Goal: Information Seeking & Learning: Learn about a topic

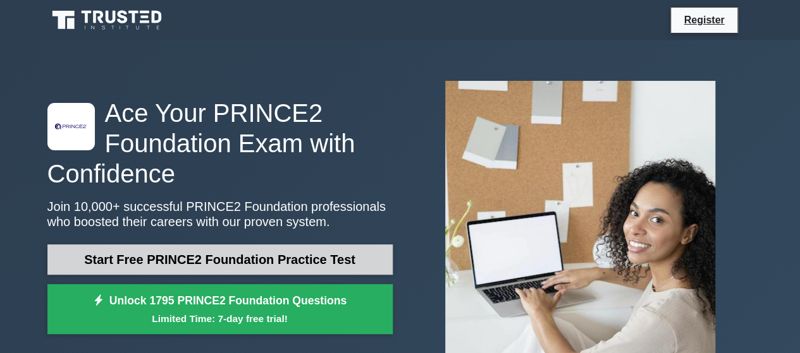
click at [267, 257] on link "Start Free PRINCE2 Foundation Practice Test" at bounding box center [219, 260] width 345 height 30
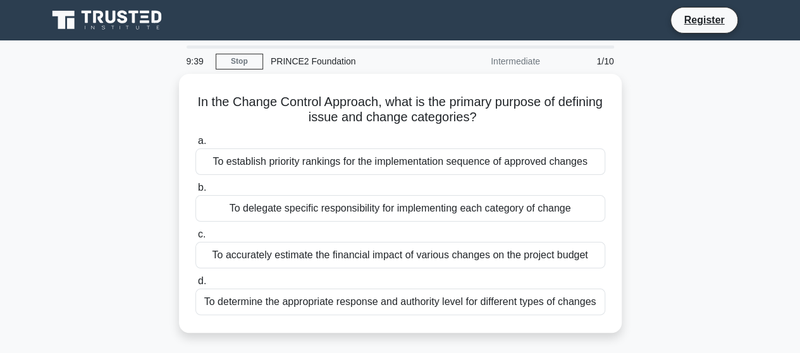
click at [147, 198] on div "In the Change Control Approach, what is the primary purpose of defining issue a…" at bounding box center [400, 211] width 721 height 274
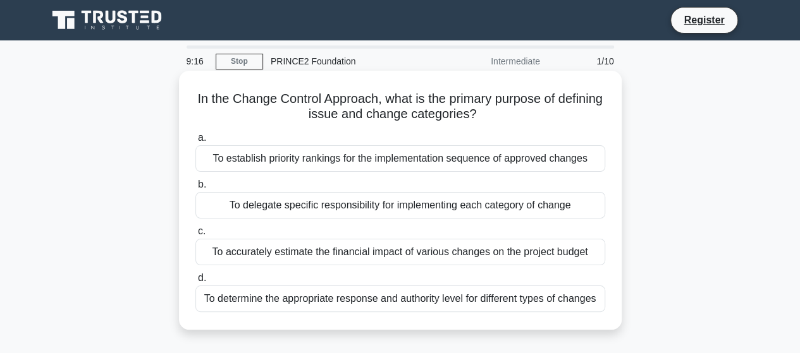
click at [238, 212] on div "To delegate specific responsibility for implementing each category of change" at bounding box center [400, 205] width 410 height 27
click at [195, 189] on input "b. To delegate specific responsibility for implementing each category of change" at bounding box center [195, 185] width 0 height 8
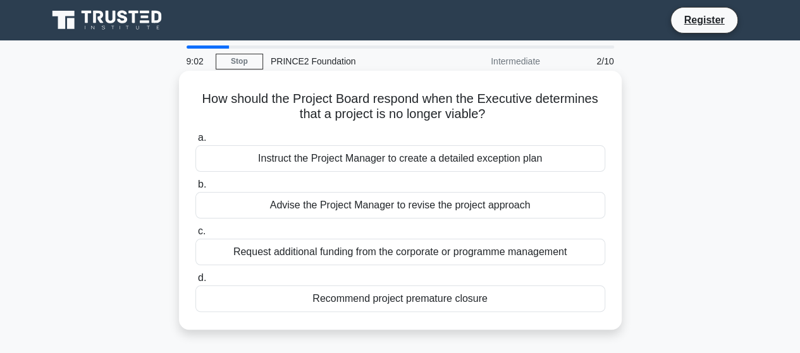
click at [335, 300] on div "Recommend project premature closure" at bounding box center [400, 299] width 410 height 27
click at [195, 283] on input "d. Recommend project premature closure" at bounding box center [195, 278] width 0 height 8
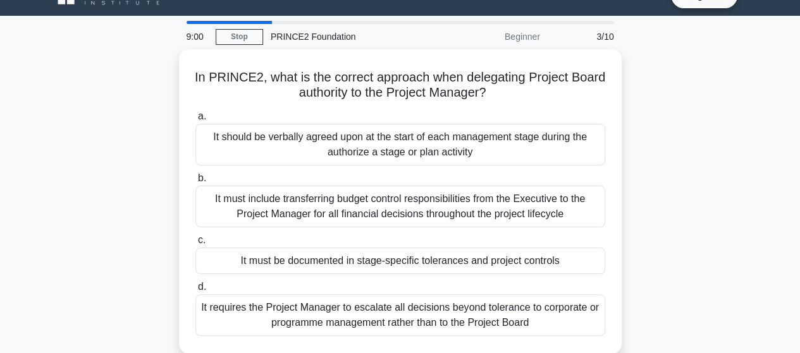
scroll to position [25, 0]
click at [636, 197] on div "In PRINCE2, what is the correct approach when delegating Project Board authorit…" at bounding box center [400, 209] width 721 height 320
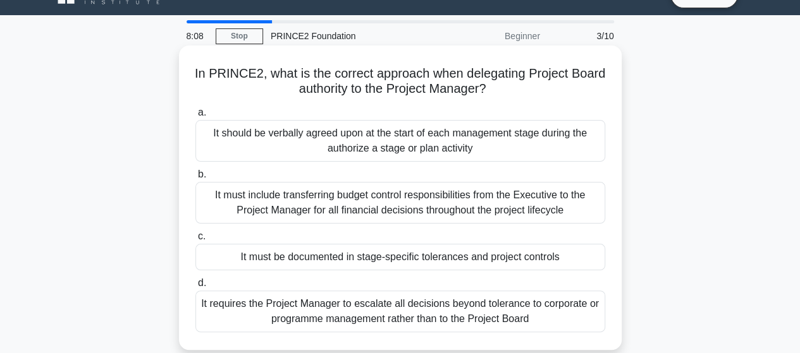
click at [420, 150] on div "It should be verbally agreed upon at the start of each management stage during …" at bounding box center [400, 141] width 410 height 42
click at [195, 117] on input "a. It should be verbally agreed upon at the start of each management stage duri…" at bounding box center [195, 113] width 0 height 8
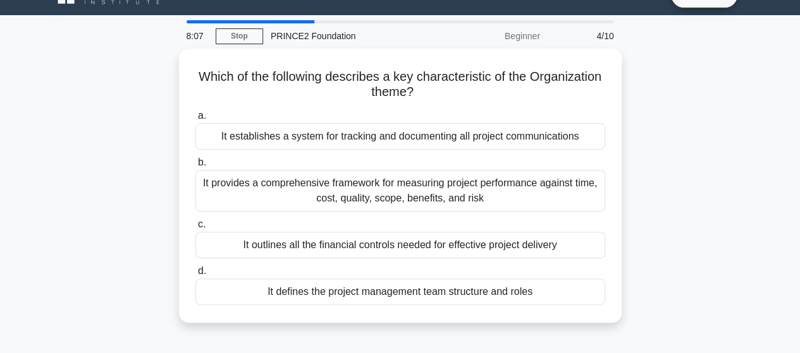
scroll to position [0, 0]
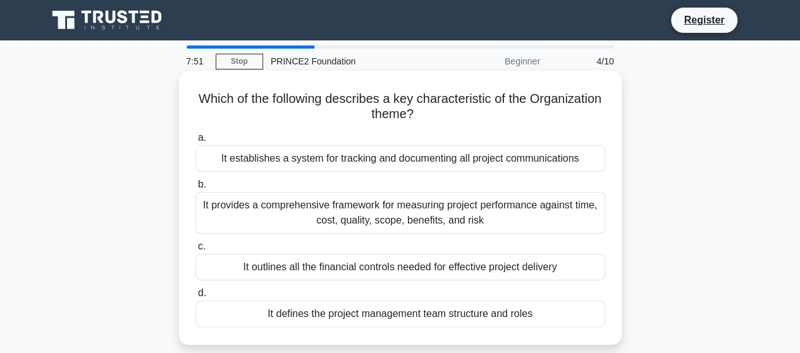
click at [315, 324] on div "It defines the project management team structure and roles" at bounding box center [400, 314] width 410 height 27
click at [195, 298] on input "d. It defines the project management team structure and roles" at bounding box center [195, 294] width 0 height 8
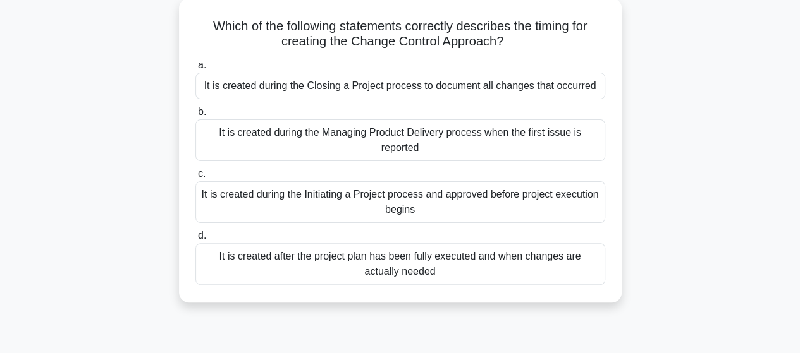
scroll to position [51, 0]
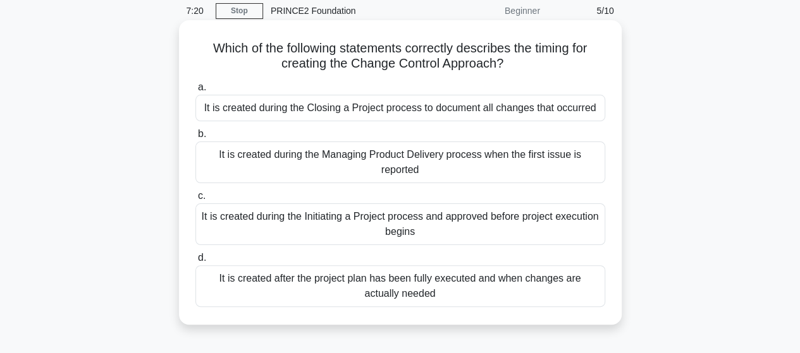
click at [307, 228] on div "It is created during the Initiating a Project process and approved before proje…" at bounding box center [400, 225] width 410 height 42
click at [195, 200] on input "c. It is created during the Initiating a Project process and approved before pr…" at bounding box center [195, 196] width 0 height 8
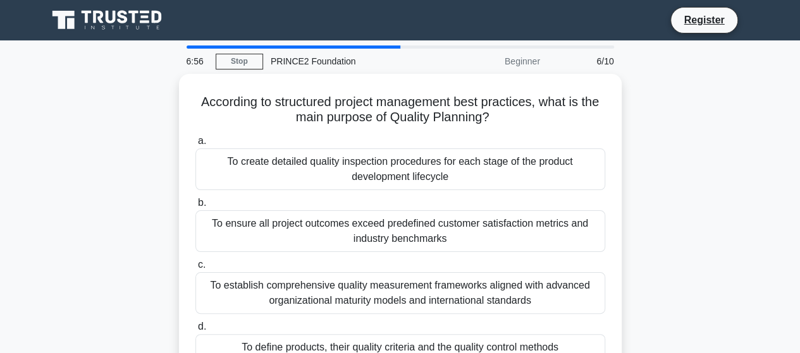
scroll to position [25, 0]
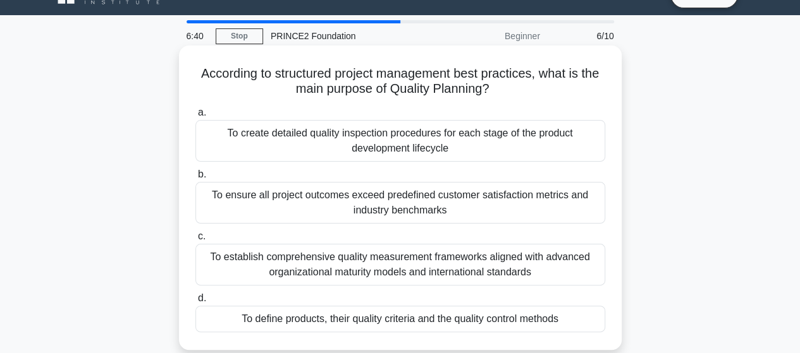
click at [263, 317] on div "To define products, their quality criteria and the quality control methods" at bounding box center [400, 319] width 410 height 27
click at [195, 303] on input "d. To define products, their quality criteria and the quality control methods" at bounding box center [195, 299] width 0 height 8
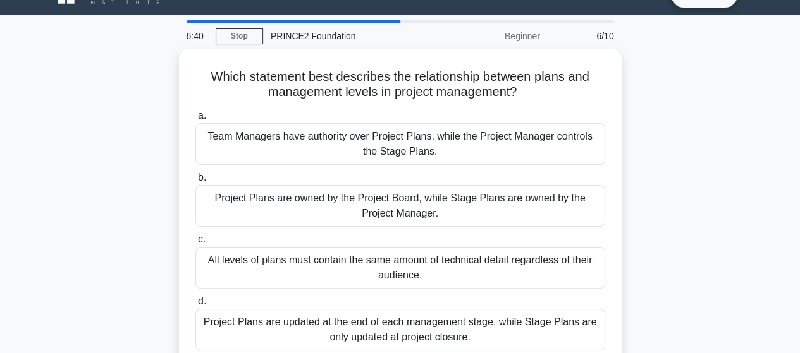
scroll to position [0, 0]
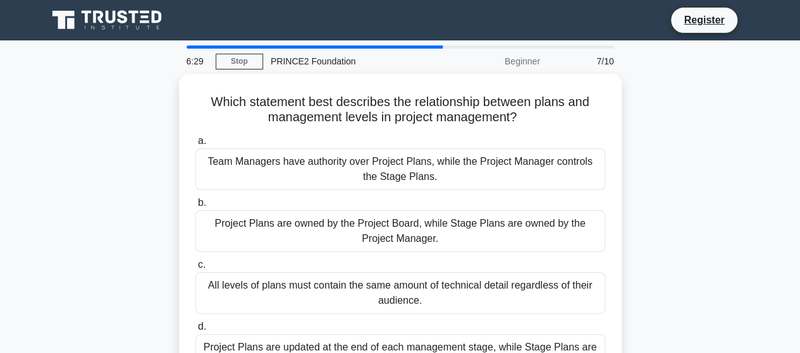
click at [157, 174] on div "Which statement best describes the relationship between plans and management le…" at bounding box center [400, 241] width 721 height 335
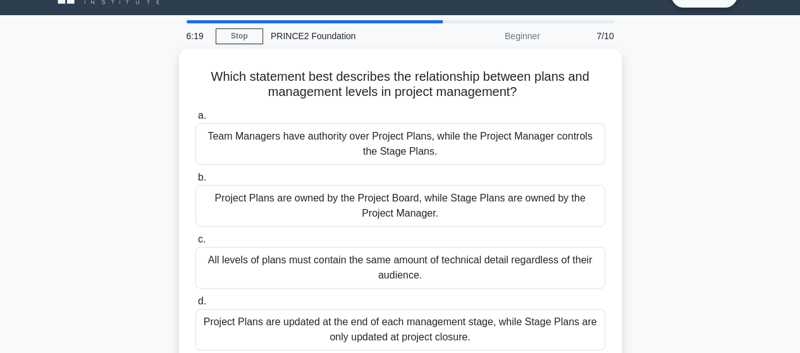
scroll to position [51, 0]
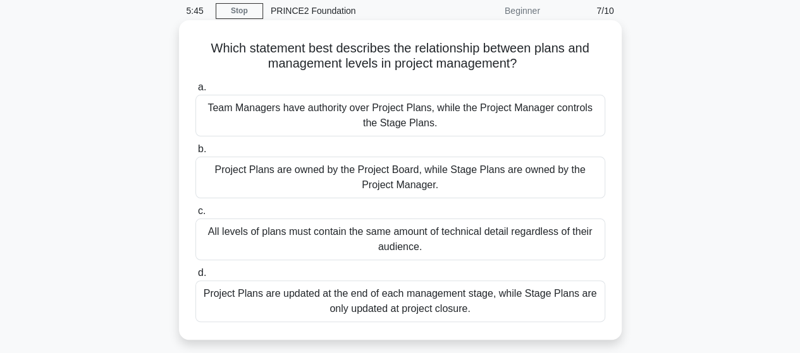
click at [276, 188] on div "Project Plans are owned by the Project Board, while Stage Plans are owned by th…" at bounding box center [400, 178] width 410 height 42
click at [195, 154] on input "b. Project Plans are owned by the Project Board, while Stage Plans are owned by…" at bounding box center [195, 149] width 0 height 8
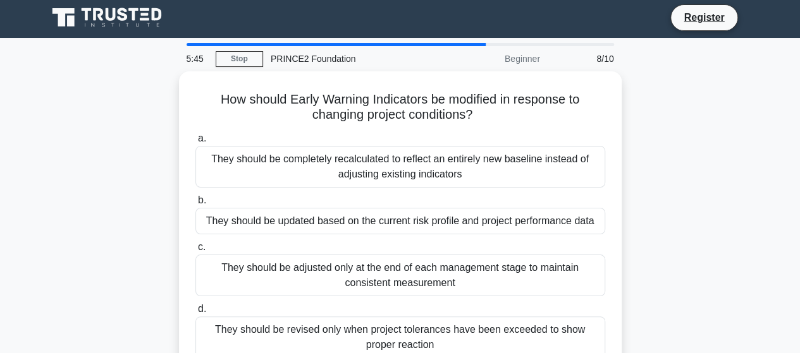
scroll to position [0, 0]
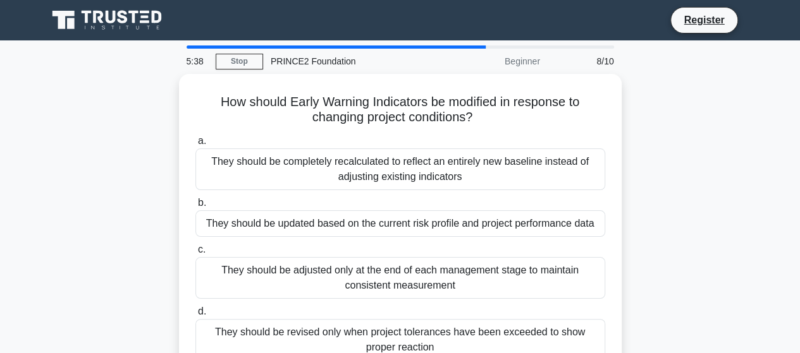
click at [171, 217] on div "How should Early Warning Indicators be modified in response to changing project…" at bounding box center [400, 234] width 721 height 320
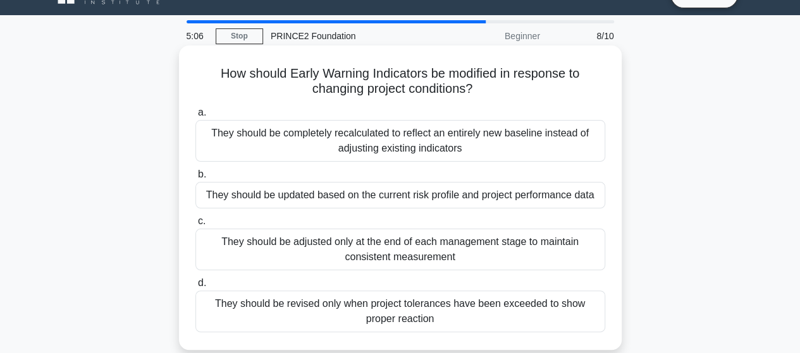
click at [365, 246] on div "They should be adjusted only at the end of each management stage to maintain co…" at bounding box center [400, 250] width 410 height 42
click at [195, 226] on input "c. They should be adjusted only at the end of each management stage to maintain…" at bounding box center [195, 221] width 0 height 8
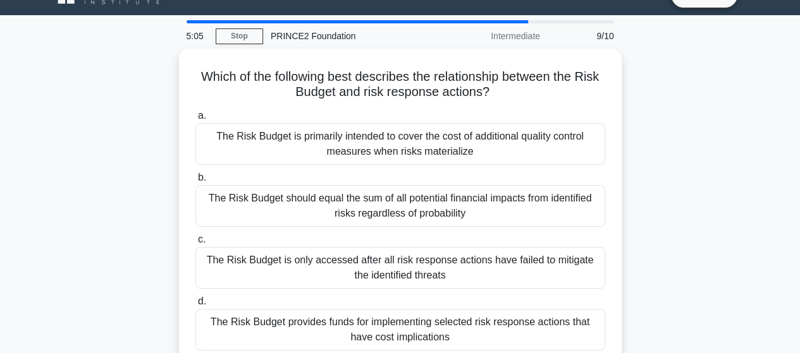
scroll to position [0, 0]
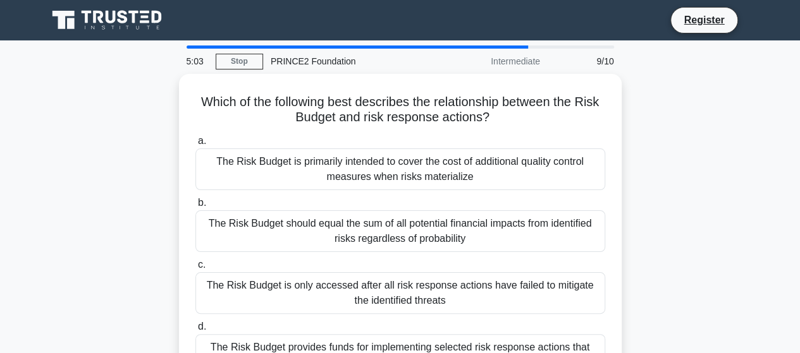
click at [166, 240] on div "Which of the following best describes the relationship between the Risk Budget …" at bounding box center [400, 241] width 721 height 335
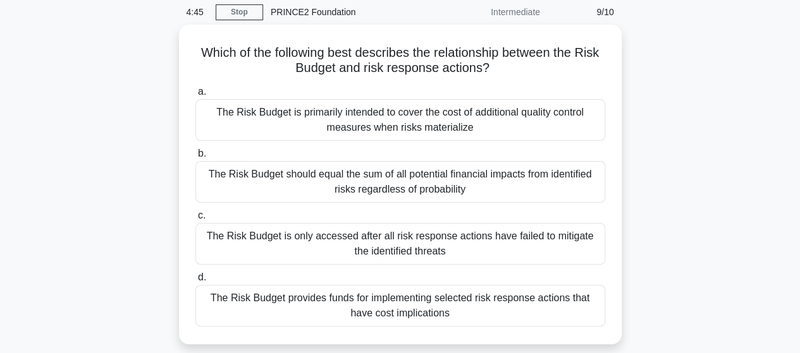
scroll to position [51, 0]
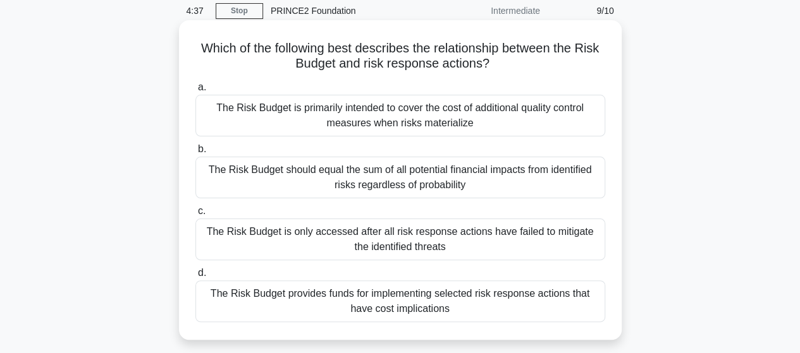
click at [267, 300] on div "The Risk Budget provides funds for implementing selected risk response actions …" at bounding box center [400, 302] width 410 height 42
click at [195, 278] on input "d. The Risk Budget provides funds for implementing selected risk response actio…" at bounding box center [195, 273] width 0 height 8
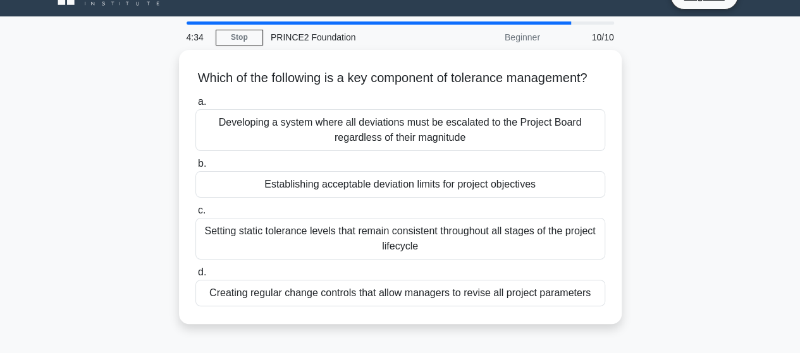
scroll to position [25, 0]
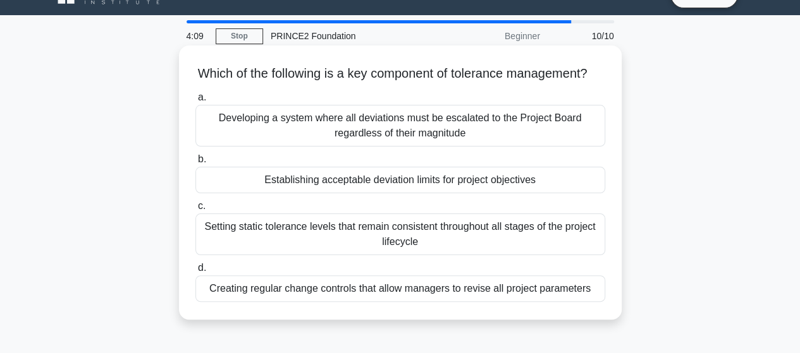
click at [279, 193] on div "Establishing acceptable deviation limits for project objectives" at bounding box center [400, 180] width 410 height 27
click at [195, 164] on input "b. Establishing acceptable deviation limits for project objectives" at bounding box center [195, 160] width 0 height 8
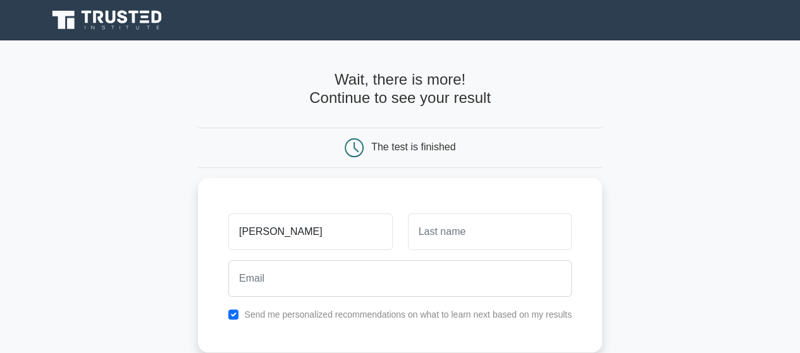
type input "[PERSON_NAME]"
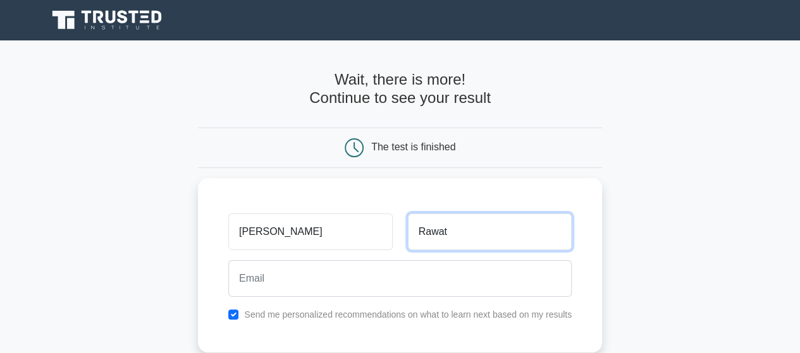
type input "Rawat"
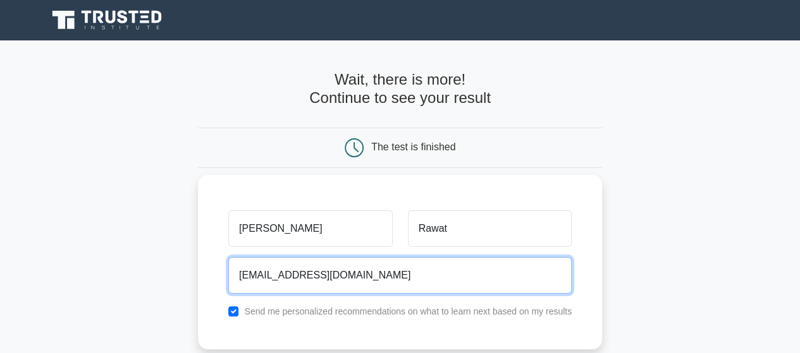
type input "[EMAIL_ADDRESS][DOMAIN_NAME]"
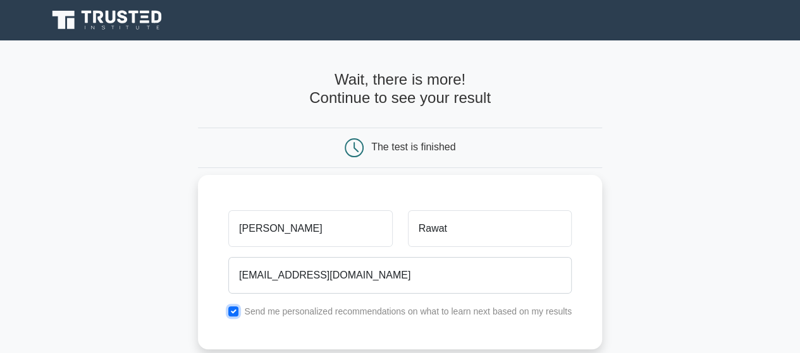
click at [232, 310] on input "checkbox" at bounding box center [233, 312] width 10 height 10
checkbox input "false"
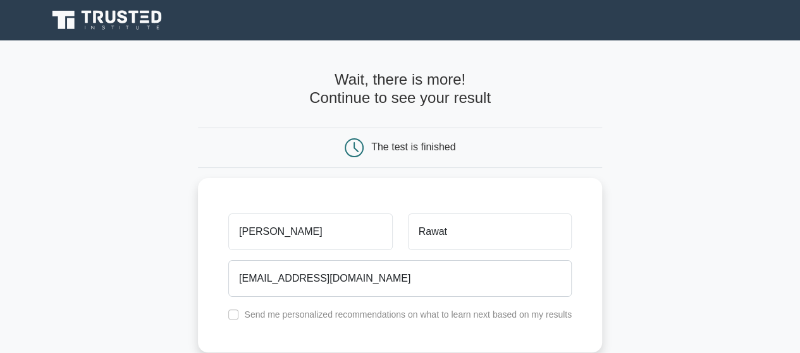
click at [188, 286] on main "Wait, there is more! Continue to see your result The test is finished Shveta Ra…" at bounding box center [400, 267] width 800 height 455
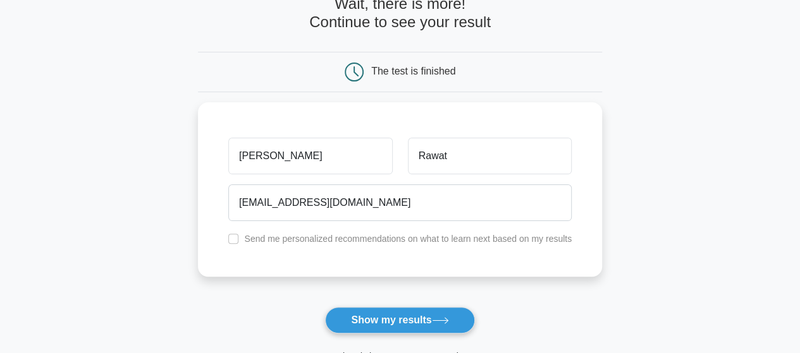
scroll to position [101, 0]
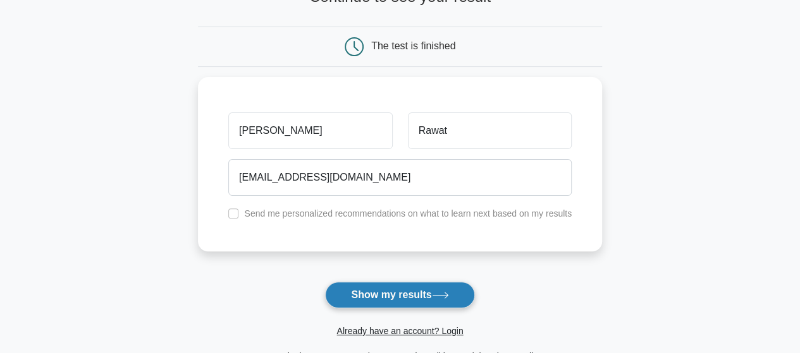
click at [348, 293] on button "Show my results" at bounding box center [399, 295] width 149 height 27
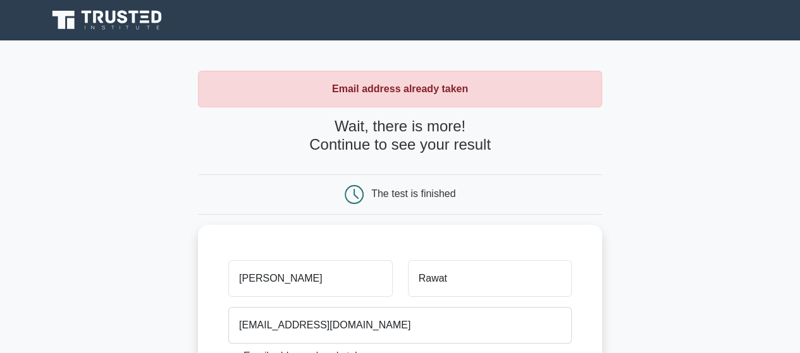
click at [157, 292] on main "Email address already taken Wait, there is more! Continue to see your result Th…" at bounding box center [400, 303] width 800 height 526
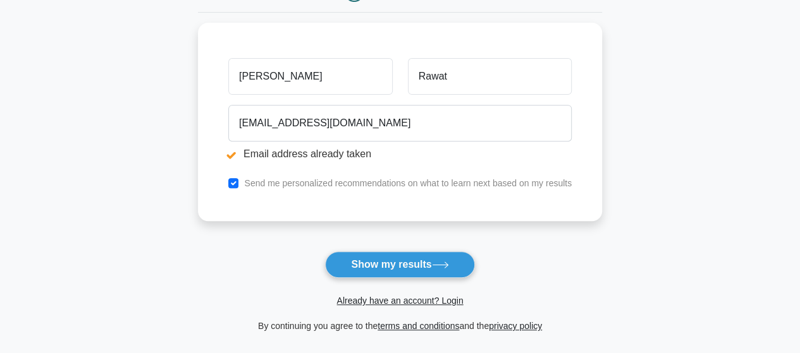
scroll to position [228, 0]
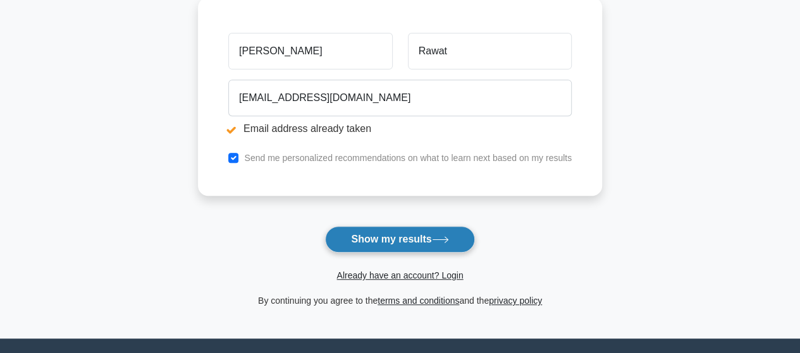
click at [376, 236] on button "Show my results" at bounding box center [399, 239] width 149 height 27
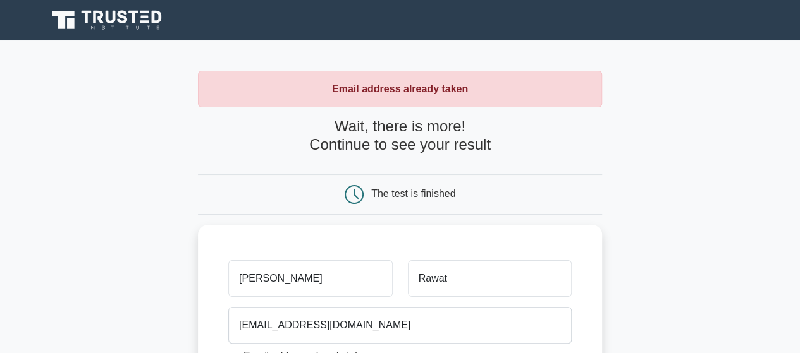
click at [159, 266] on main "Email address already taken Wait, there is more! Continue to see your result Th…" at bounding box center [400, 303] width 800 height 526
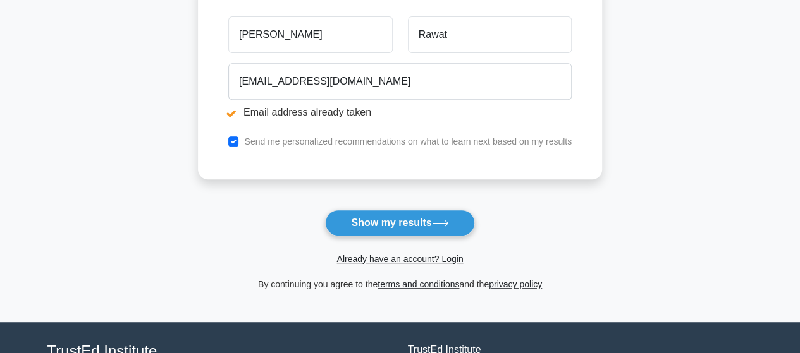
scroll to position [303, 0]
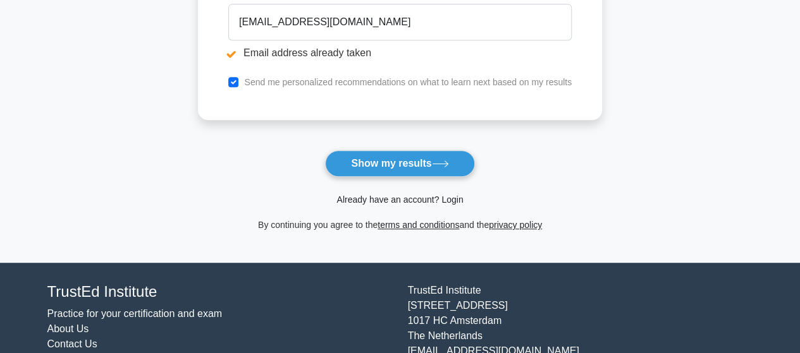
click at [451, 195] on link "Already have an account? Login" at bounding box center [399, 200] width 126 height 10
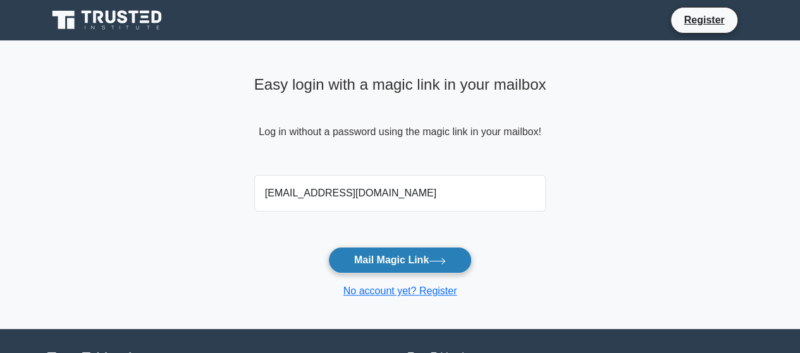
type input "[EMAIL_ADDRESS][DOMAIN_NAME]"
click at [389, 259] on button "Mail Magic Link" at bounding box center [400, 260] width 144 height 27
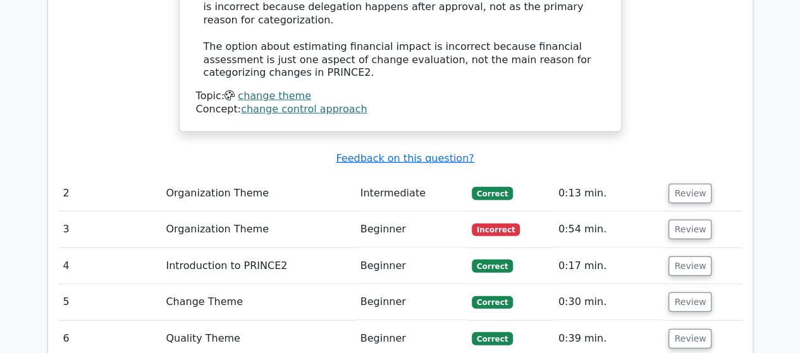
scroll to position [1584, 0]
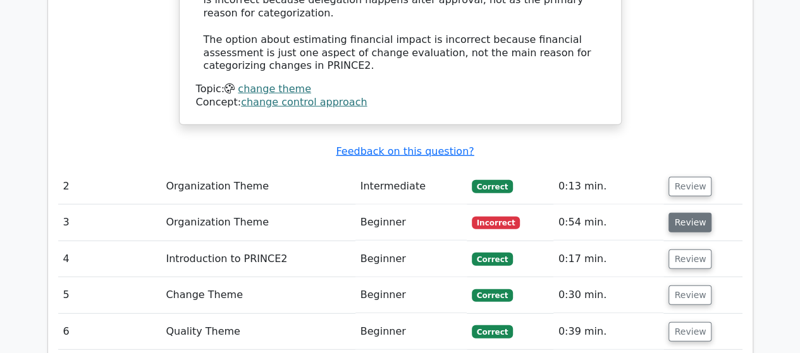
click at [681, 213] on button "Review" at bounding box center [689, 223] width 43 height 20
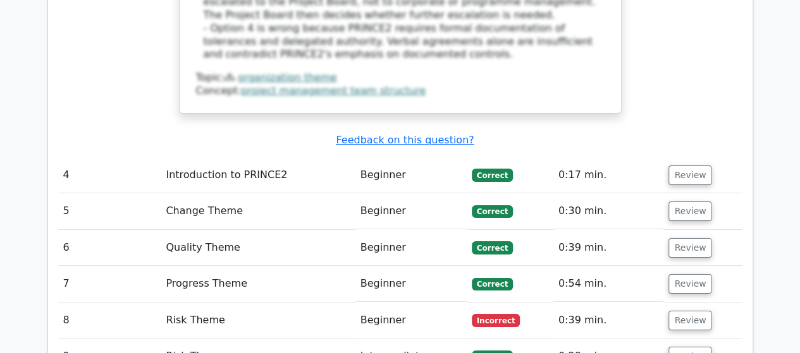
scroll to position [2342, 0]
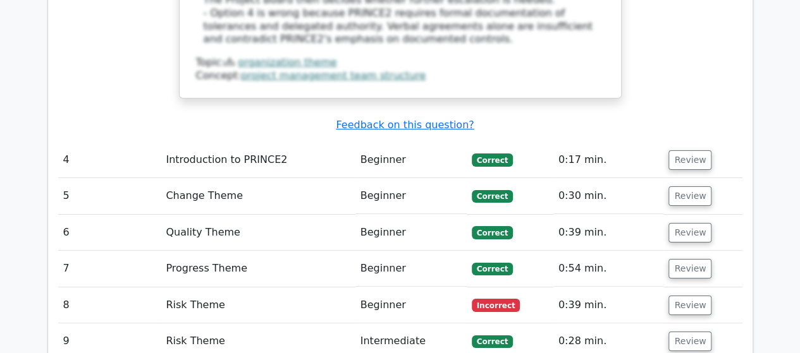
click at [496, 288] on td "Incorrect" at bounding box center [510, 306] width 87 height 36
click at [693, 296] on button "Review" at bounding box center [689, 306] width 43 height 20
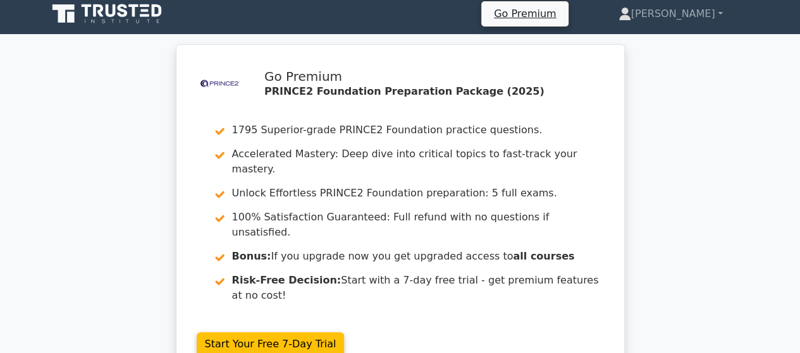
scroll to position [0, 0]
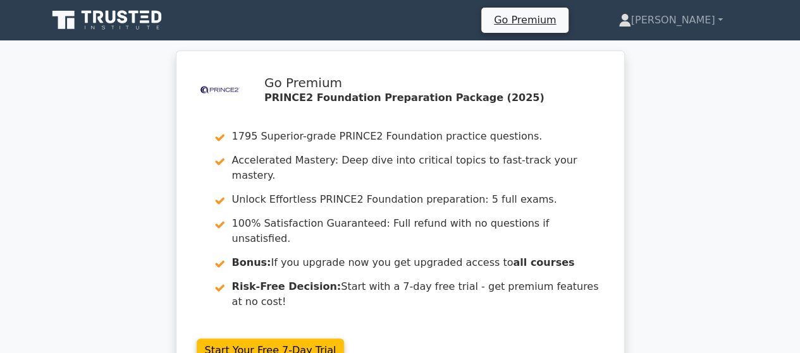
click at [118, 27] on icon at bounding box center [107, 20] width 121 height 24
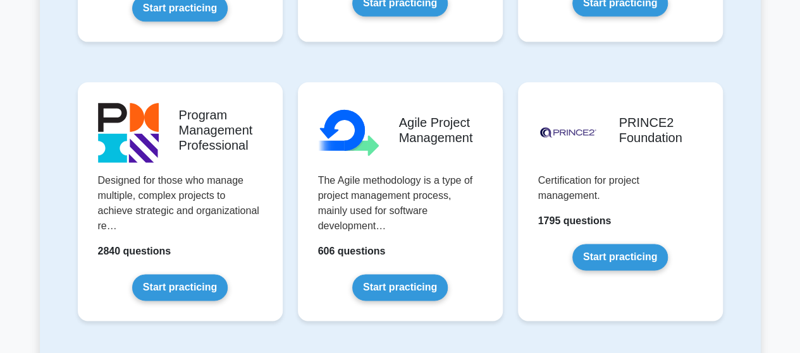
scroll to position [783, 0]
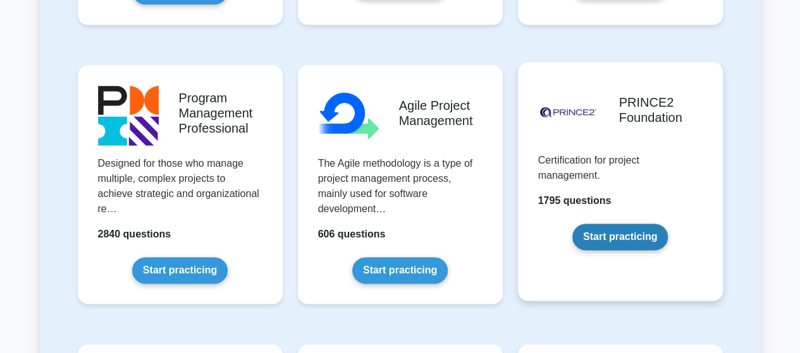
click at [614, 230] on link "Start practicing" at bounding box center [619, 237] width 95 height 27
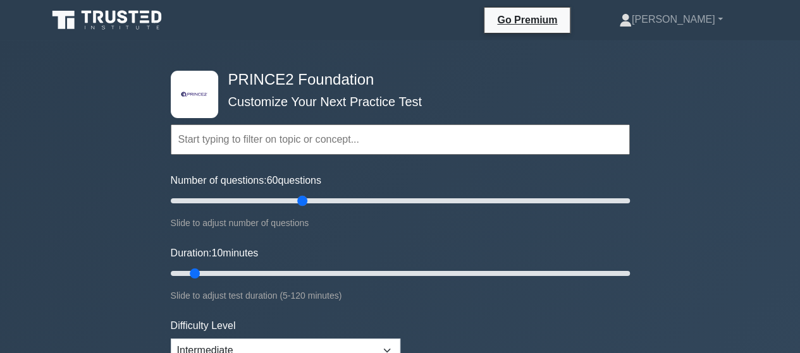
drag, startPoint x: 185, startPoint y: 202, endPoint x: 274, endPoint y: 227, distance: 93.3
type input "60"
click at [299, 207] on input "Number of questions: 60 questions" at bounding box center [400, 200] width 459 height 15
drag, startPoint x: 193, startPoint y: 271, endPoint x: 295, endPoint y: 269, distance: 101.2
type input "35"
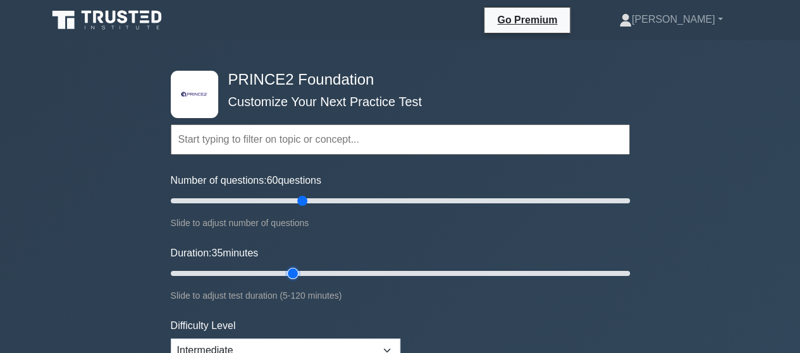
click at [295, 269] on input "Duration: 35 minutes" at bounding box center [400, 273] width 459 height 15
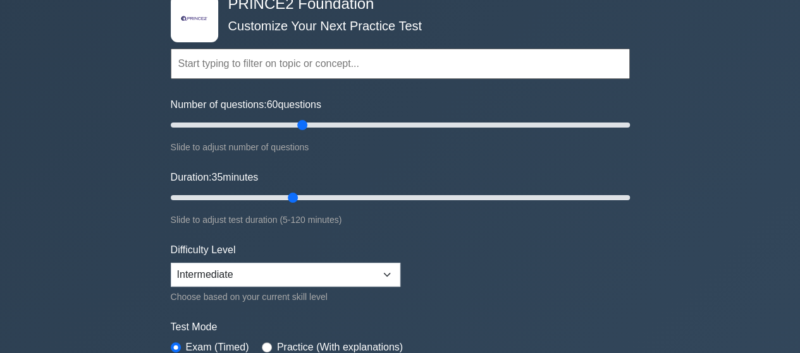
scroll to position [101, 0]
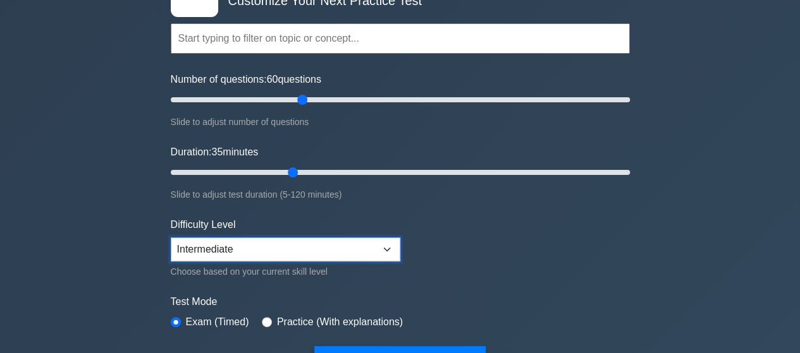
click at [235, 246] on select "Beginner Intermediate Expert" at bounding box center [286, 250] width 230 height 24
click at [171, 238] on select "Beginner Intermediate Expert" at bounding box center [286, 250] width 230 height 24
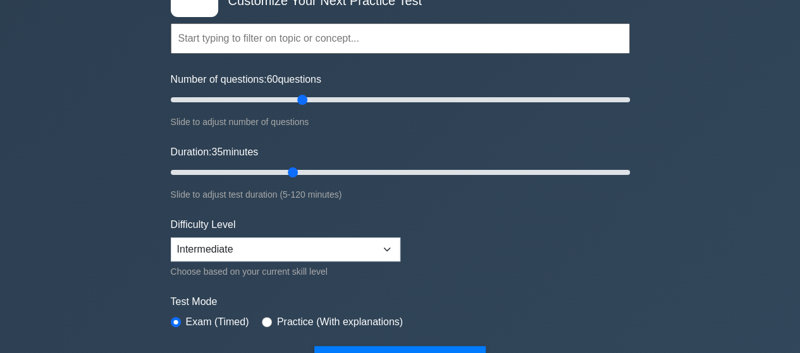
click at [156, 266] on div ".st0{fill-rule:evenodd;clip-rule:evenodd;fill:#000041;} .st1{fill-rule:evenodd;…" at bounding box center [400, 325] width 800 height 772
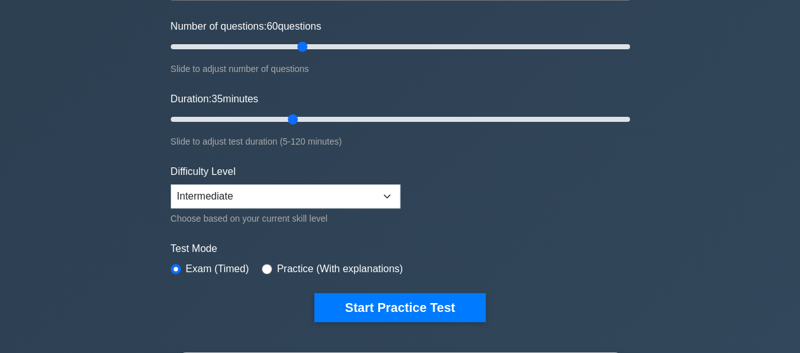
scroll to position [177, 0]
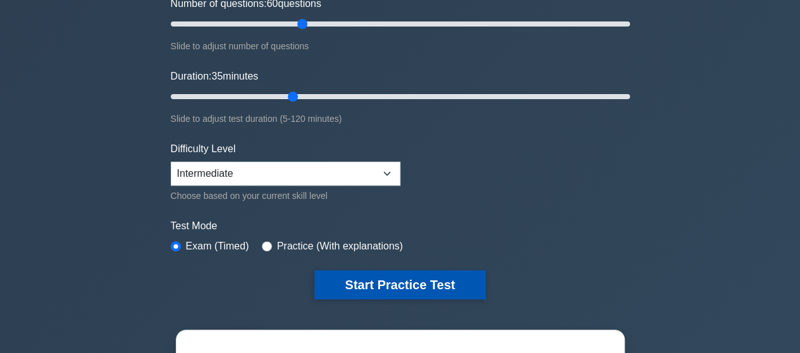
click at [363, 285] on button "Start Practice Test" at bounding box center [399, 285] width 171 height 29
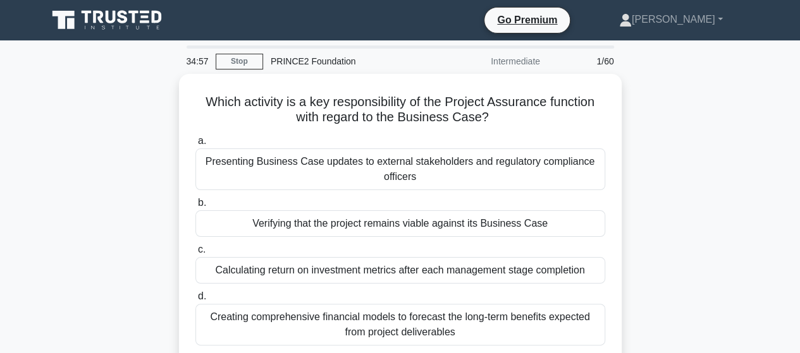
click at [147, 200] on div "Which activity is a key responsibility of the Project Assurance function with r…" at bounding box center [400, 226] width 721 height 305
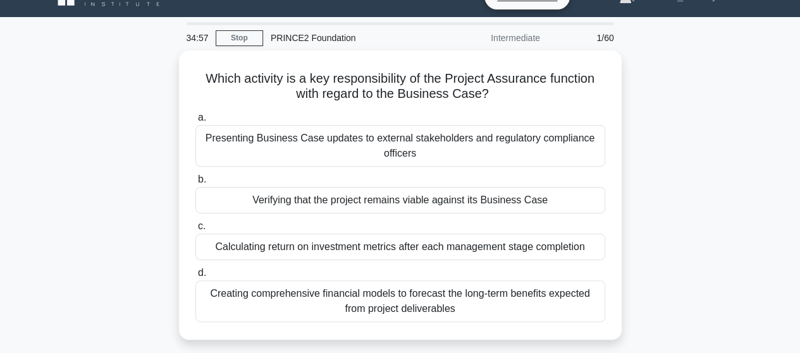
scroll to position [25, 0]
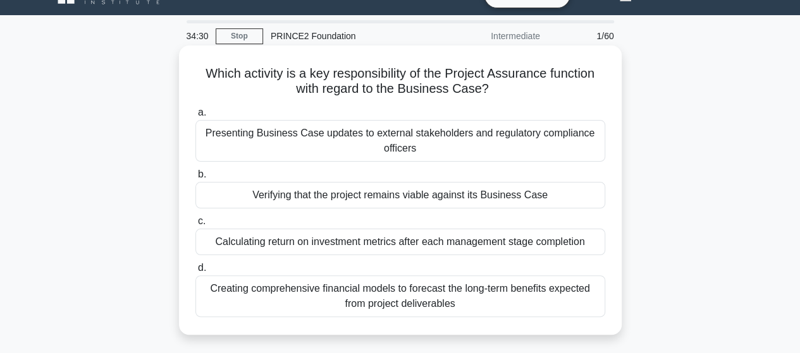
click at [247, 200] on div "Verifying that the project remains viable against its Business Case" at bounding box center [400, 195] width 410 height 27
click at [195, 179] on input "b. Verifying that the project remains viable against its Business Case" at bounding box center [195, 175] width 0 height 8
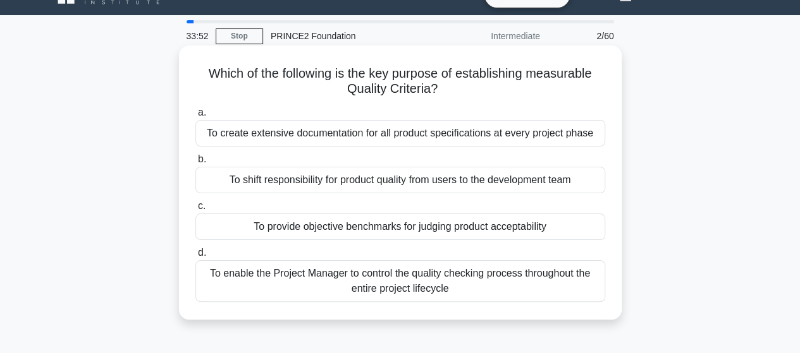
click at [312, 226] on div "To provide objective benchmarks for judging product acceptability" at bounding box center [400, 227] width 410 height 27
click at [195, 211] on input "c. To provide objective benchmarks for judging product acceptability" at bounding box center [195, 206] width 0 height 8
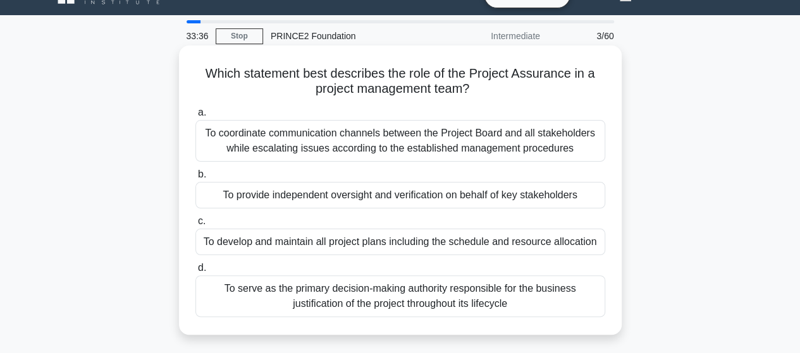
click at [304, 199] on div "To provide independent oversight and verification on behalf of key stakeholders" at bounding box center [400, 195] width 410 height 27
click at [195, 179] on input "b. To provide independent oversight and verification on behalf of key stakehold…" at bounding box center [195, 175] width 0 height 8
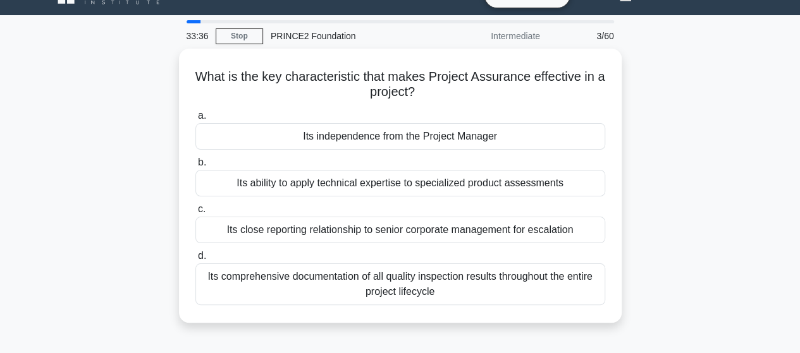
scroll to position [0, 0]
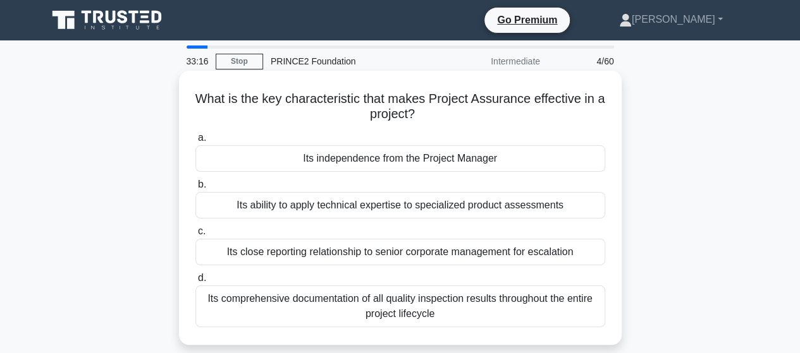
click at [230, 161] on div "Its independence from the Project Manager" at bounding box center [400, 158] width 410 height 27
click at [195, 142] on input "a. Its independence from the Project Manager" at bounding box center [195, 138] width 0 height 8
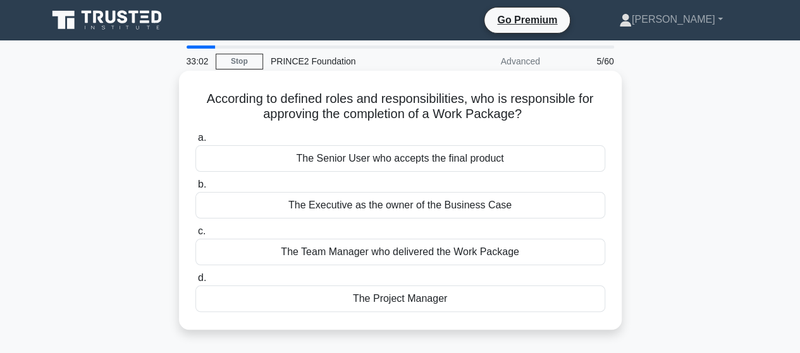
click at [360, 301] on div "The Project Manager" at bounding box center [400, 299] width 410 height 27
click at [195, 283] on input "d. The Project Manager" at bounding box center [195, 278] width 0 height 8
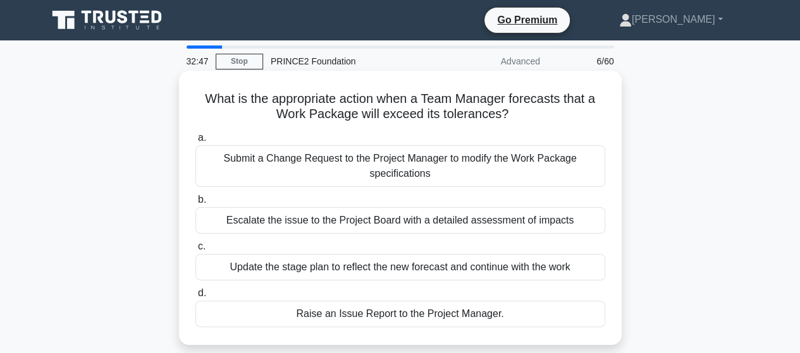
click at [326, 315] on div "Raise an Issue Report to the Project Manager." at bounding box center [400, 314] width 410 height 27
click at [195, 298] on input "d. Raise an Issue Report to the Project Manager." at bounding box center [195, 294] width 0 height 8
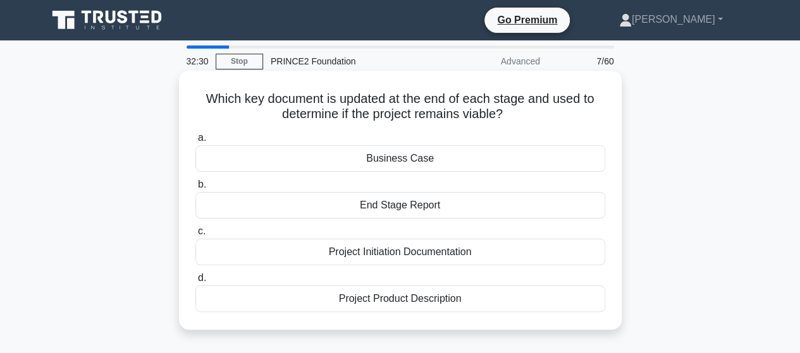
click at [380, 207] on div "End Stage Report" at bounding box center [400, 205] width 410 height 27
click at [195, 189] on input "b. End Stage Report" at bounding box center [195, 185] width 0 height 8
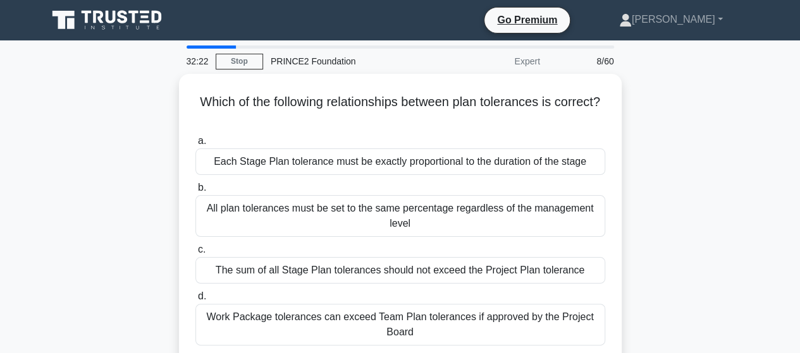
scroll to position [25, 0]
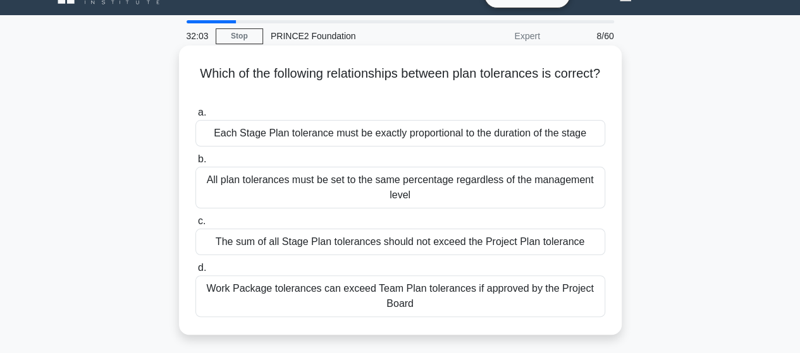
click at [255, 243] on div "The sum of all Stage Plan tolerances should not exceed the Project Plan toleran…" at bounding box center [400, 242] width 410 height 27
click at [195, 226] on input "c. The sum of all Stage Plan tolerances should not exceed the Project Plan tole…" at bounding box center [195, 221] width 0 height 8
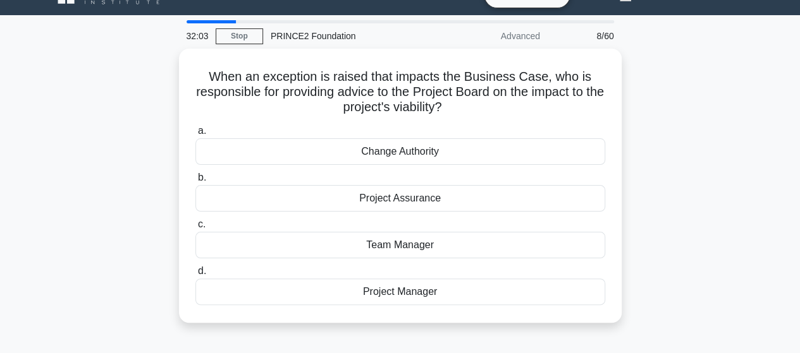
scroll to position [0, 0]
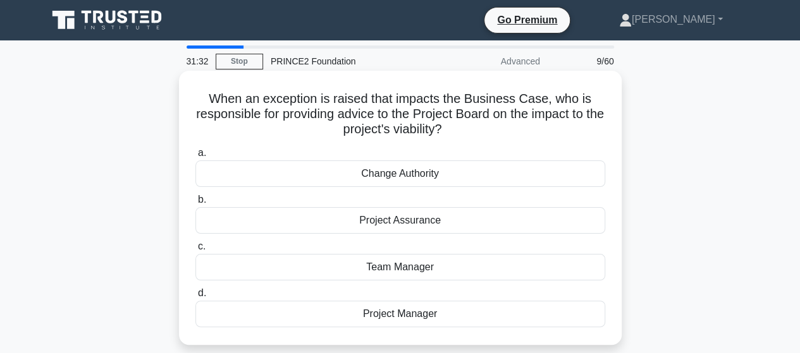
click at [462, 221] on div "Project Assurance" at bounding box center [400, 220] width 410 height 27
click at [195, 204] on input "b. Project Assurance" at bounding box center [195, 200] width 0 height 8
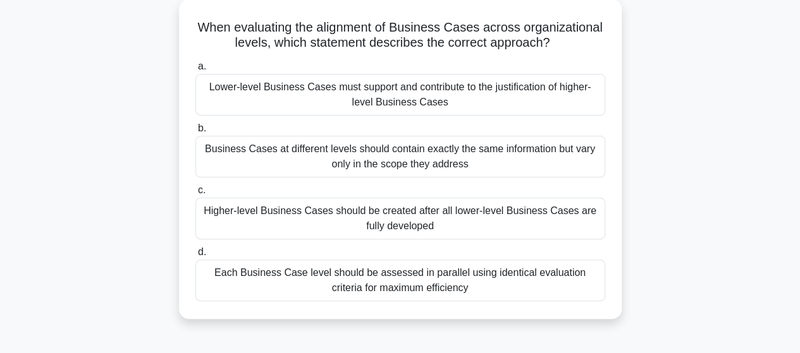
scroll to position [76, 0]
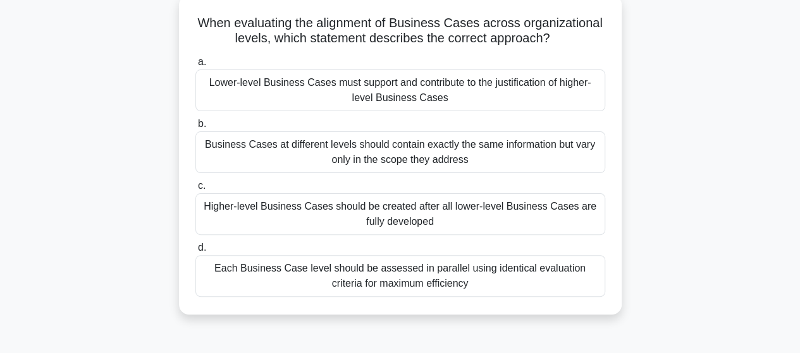
click at [315, 87] on div "Lower-level Business Cases must support and contribute to the justification of …" at bounding box center [400, 91] width 410 height 42
click at [195, 66] on input "a. Lower-level Business Cases must support and contribute to the justification …" at bounding box center [195, 62] width 0 height 8
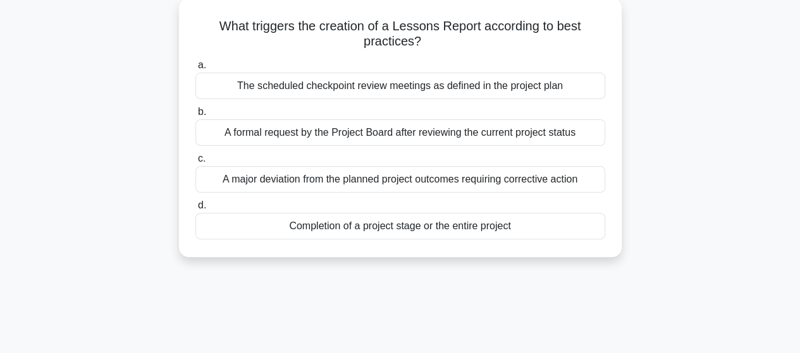
scroll to position [0, 0]
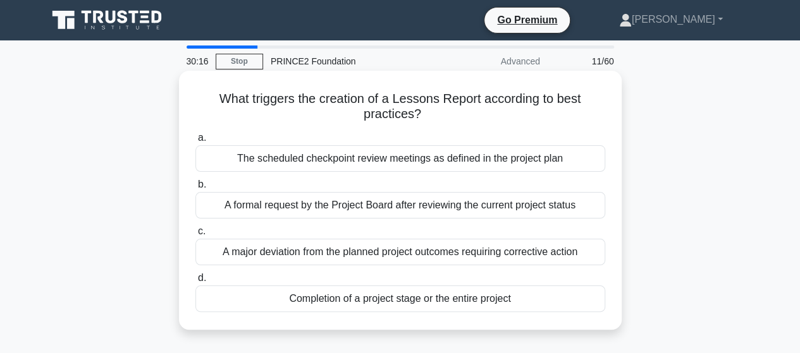
click at [329, 303] on div "Completion of a project stage or the entire project" at bounding box center [400, 299] width 410 height 27
click at [195, 283] on input "d. Completion of a project stage or the entire project" at bounding box center [195, 278] width 0 height 8
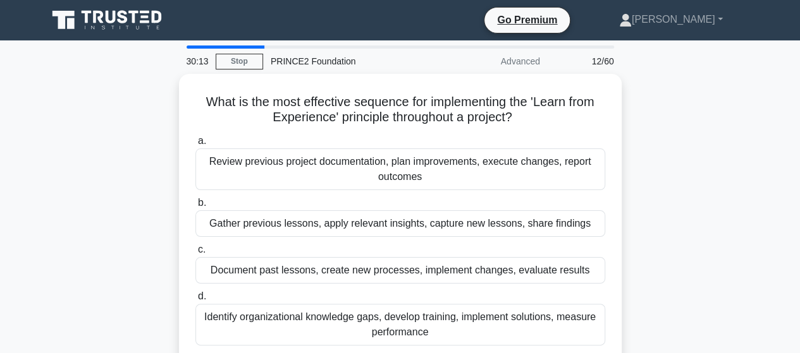
scroll to position [25, 0]
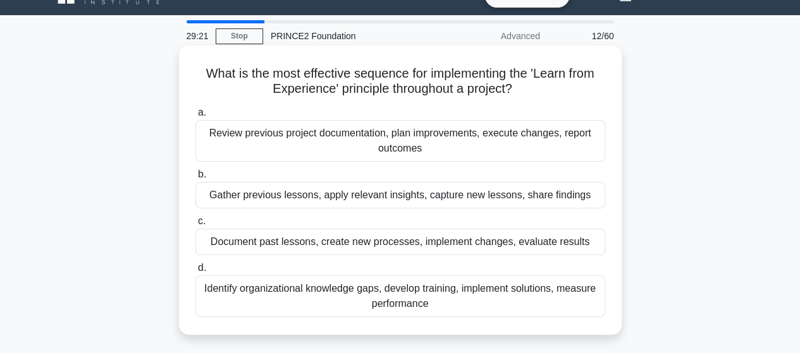
click at [351, 144] on div "Review previous project documentation, plan improvements, execute changes, repo…" at bounding box center [400, 141] width 410 height 42
click at [195, 117] on input "a. Review previous project documentation, plan improvements, execute changes, r…" at bounding box center [195, 113] width 0 height 8
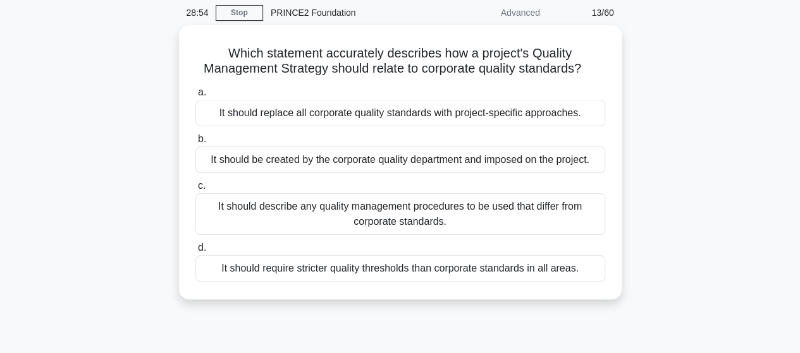
scroll to position [51, 0]
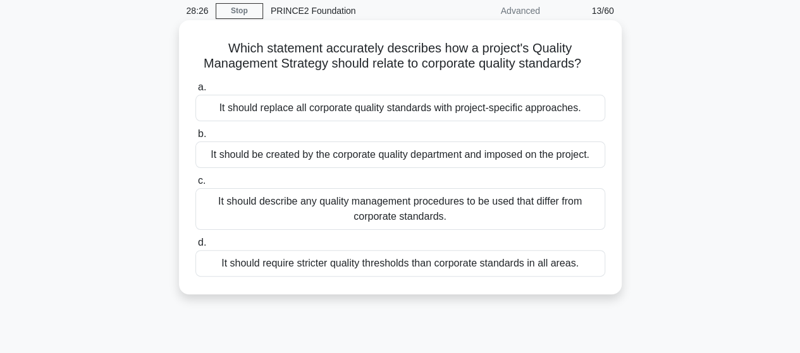
click at [333, 209] on div "It should describe any quality management procedures to be used that differ fro…" at bounding box center [400, 209] width 410 height 42
click at [195, 185] on input "c. It should describe any quality management procedures to be used that differ …" at bounding box center [195, 181] width 0 height 8
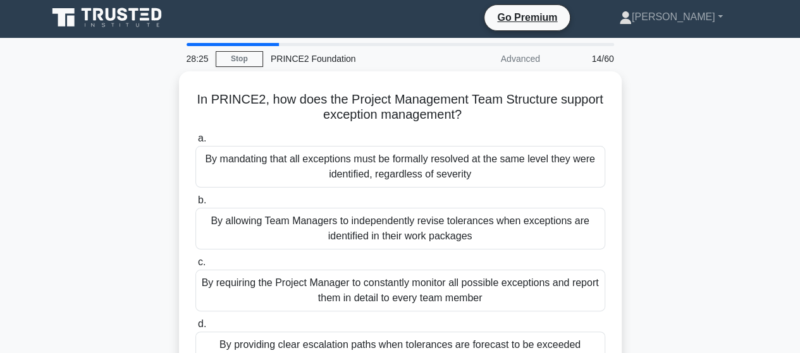
scroll to position [0, 0]
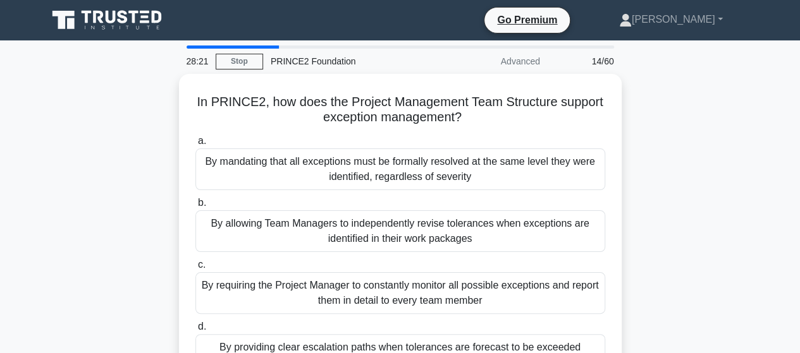
click at [166, 194] on div "In PRINCE2, how does the Project Management Team Structure support exception ma…" at bounding box center [400, 234] width 721 height 320
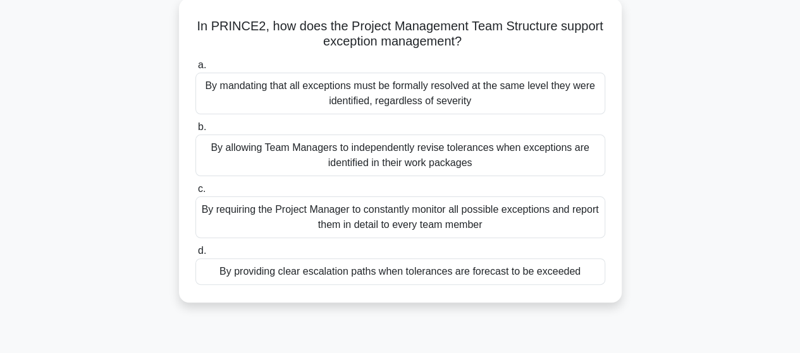
scroll to position [101, 0]
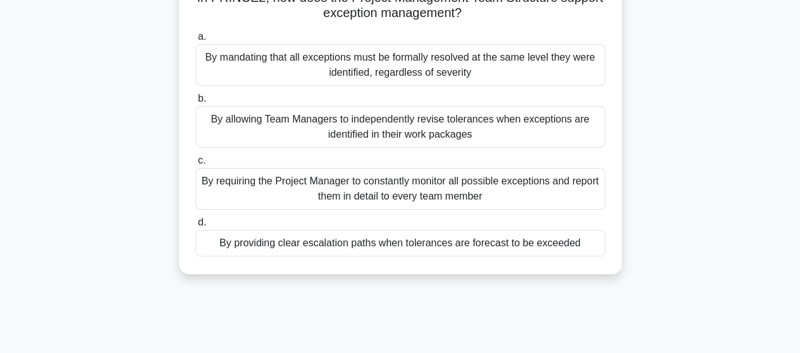
click at [322, 248] on div "By providing clear escalation paths when tolerances are forecast to be exceeded" at bounding box center [400, 243] width 410 height 27
click at [195, 227] on input "d. By providing clear escalation paths when tolerances are forecast to be excee…" at bounding box center [195, 223] width 0 height 8
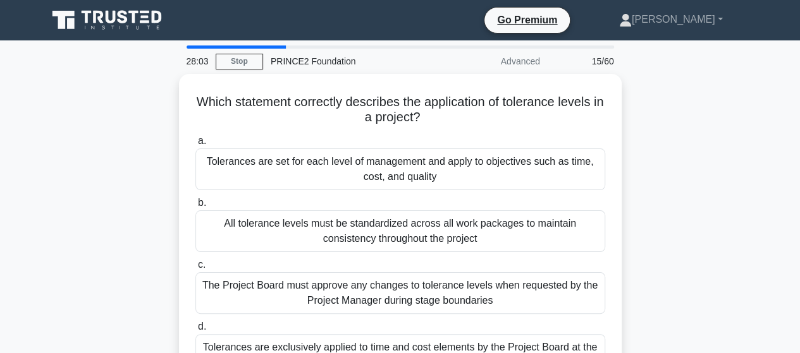
scroll to position [0, 0]
click at [233, 58] on link "Stop" at bounding box center [239, 62] width 47 height 16
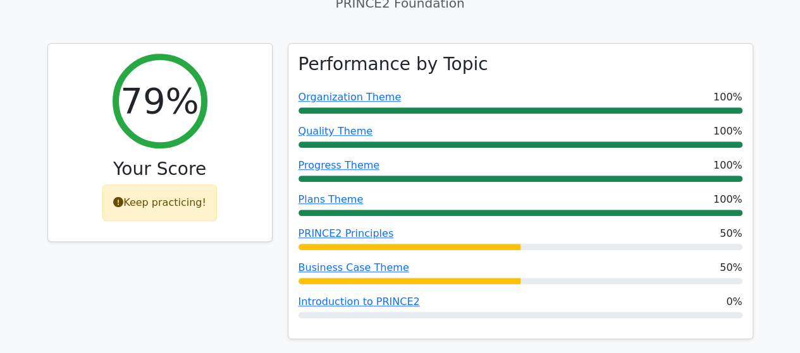
scroll to position [482, 0]
